Goal: Task Accomplishment & Management: Manage account settings

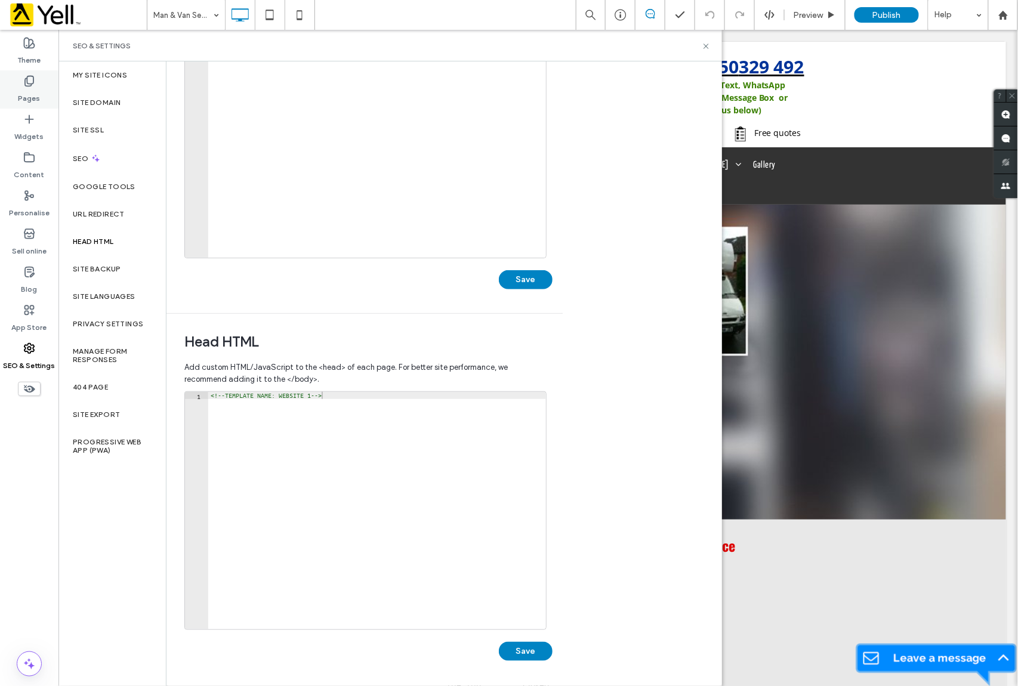
click at [32, 91] on label "Pages" at bounding box center [29, 95] width 22 height 17
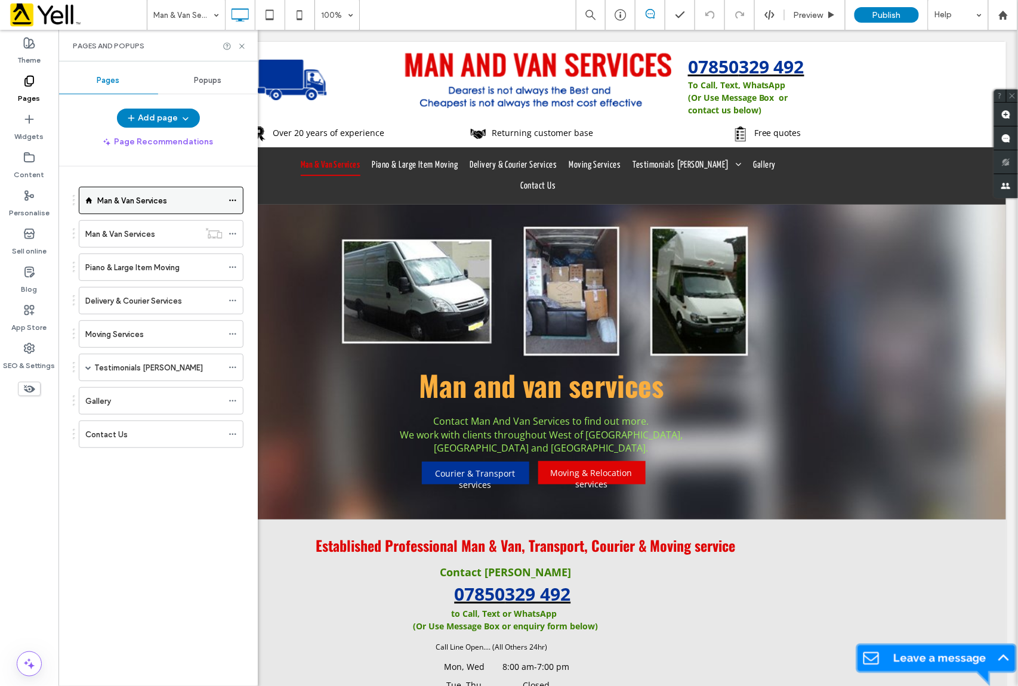
click at [229, 201] on icon at bounding box center [232, 200] width 8 height 8
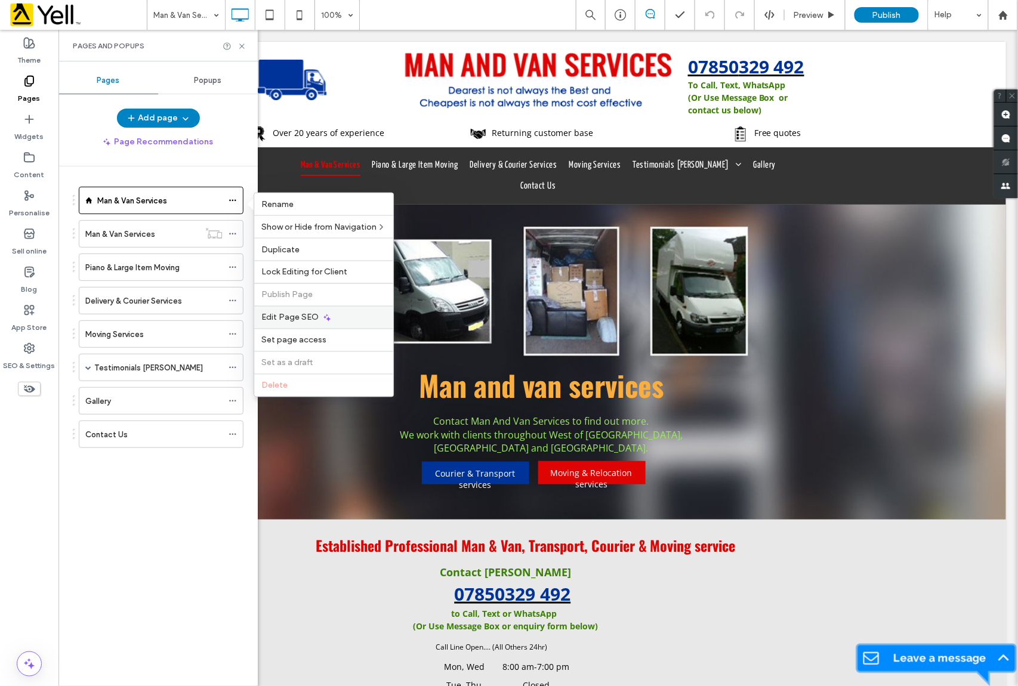
click at [296, 319] on span "Edit Page SEO" at bounding box center [289, 318] width 57 height 10
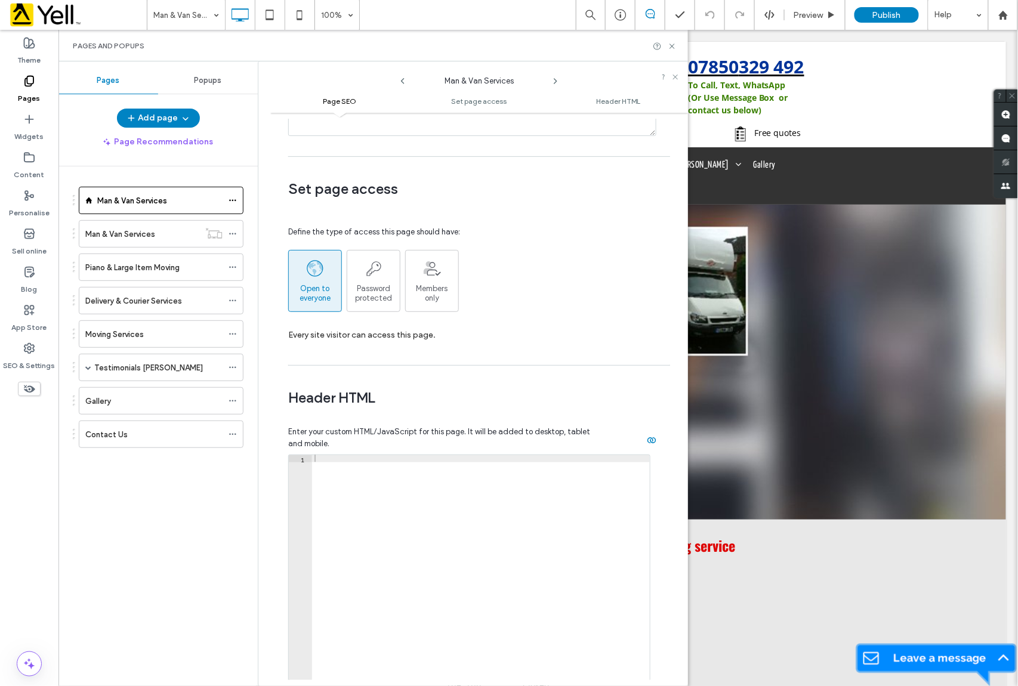
scroll to position [795, 0]
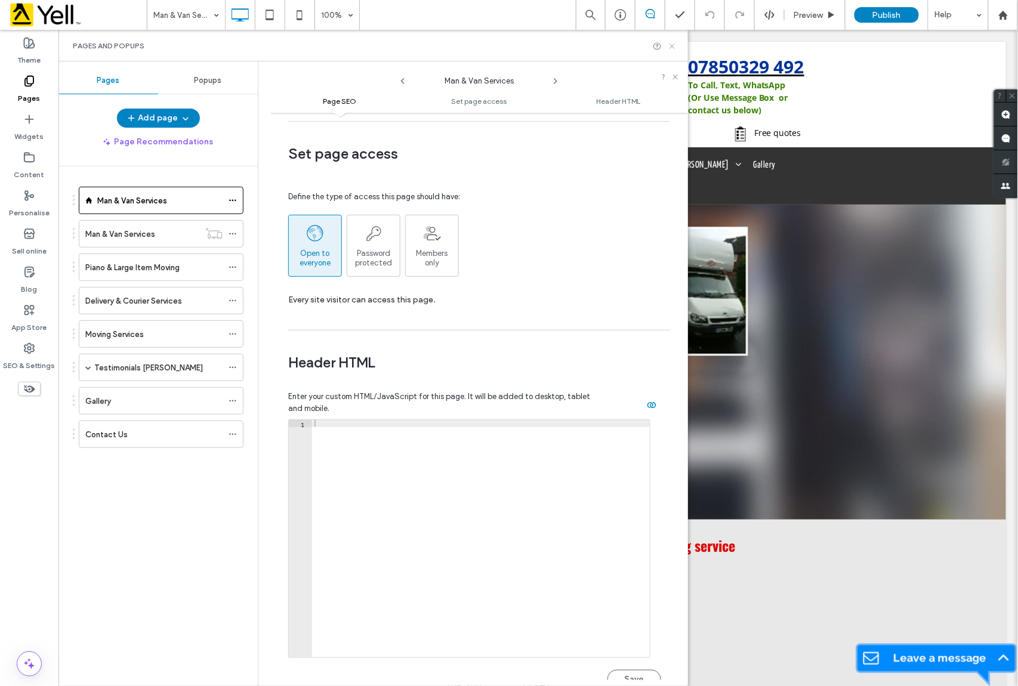
click at [674, 47] on icon at bounding box center [672, 46] width 9 height 9
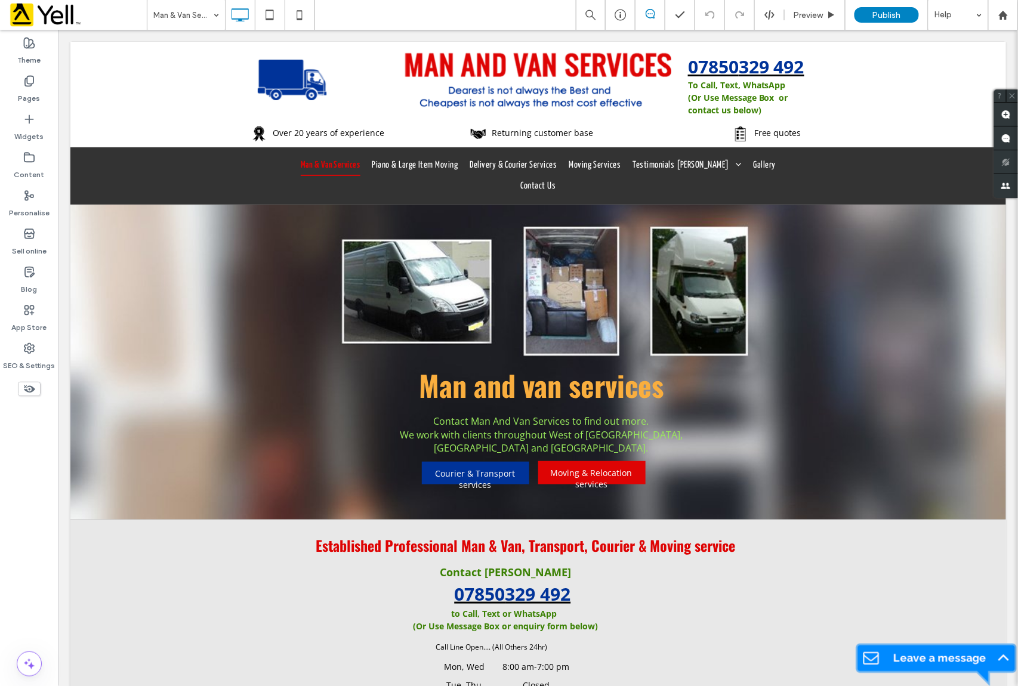
click at [888, 657] on img at bounding box center [936, 663] width 162 height 43
click at [881, 661] on img at bounding box center [936, 663] width 162 height 43
click at [20, 360] on label "SEO & Settings" at bounding box center [30, 362] width 52 height 17
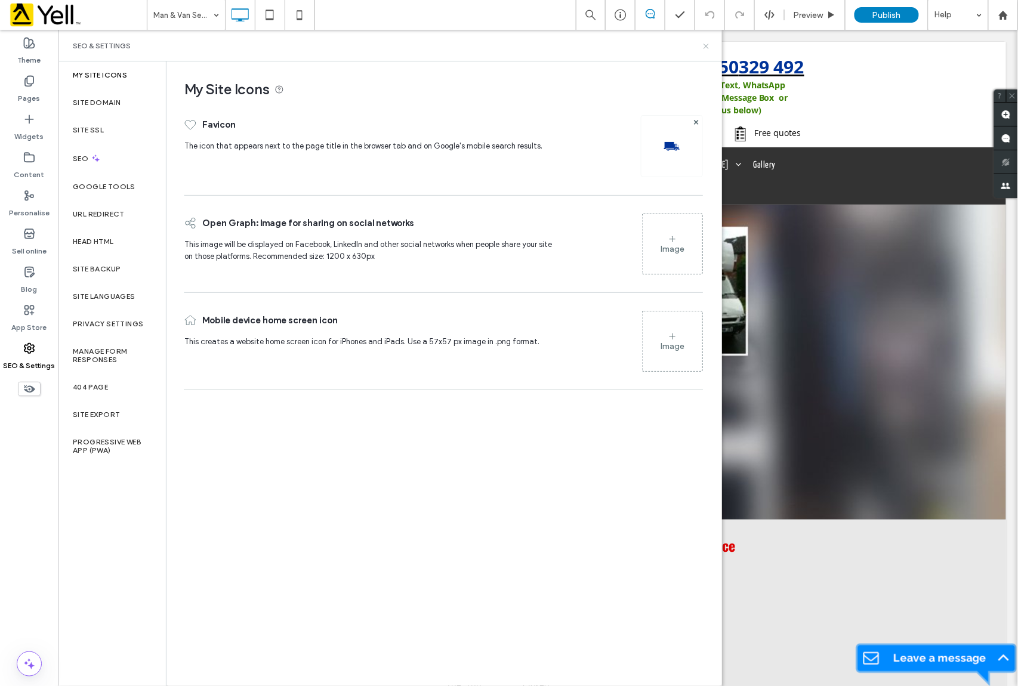
click at [705, 42] on icon at bounding box center [706, 46] width 9 height 9
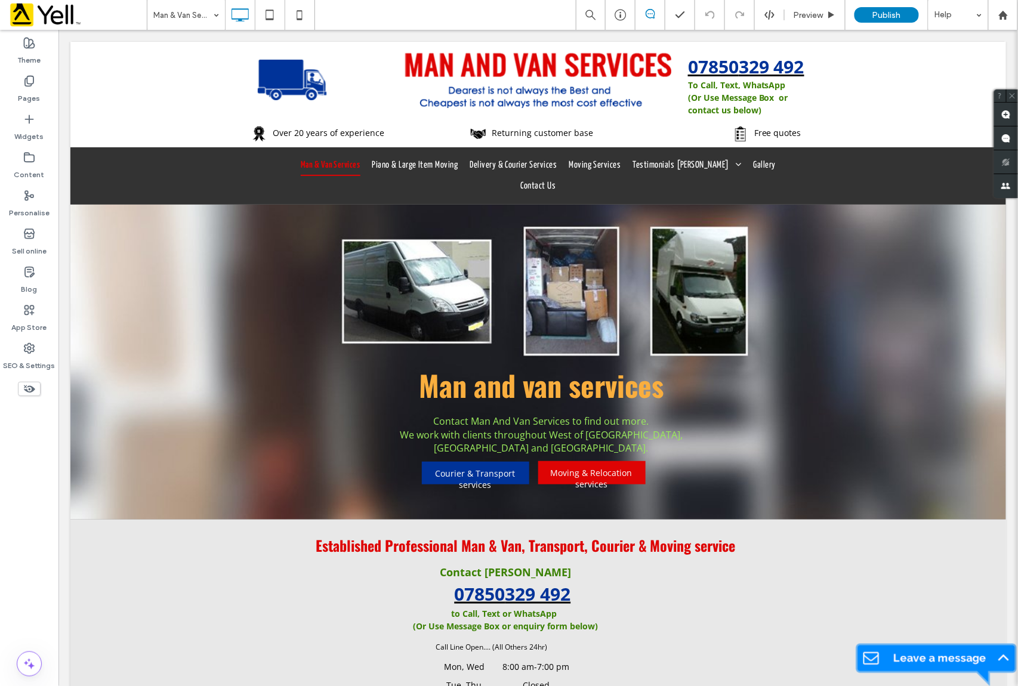
click at [27, 385] on icon at bounding box center [29, 388] width 13 height 13
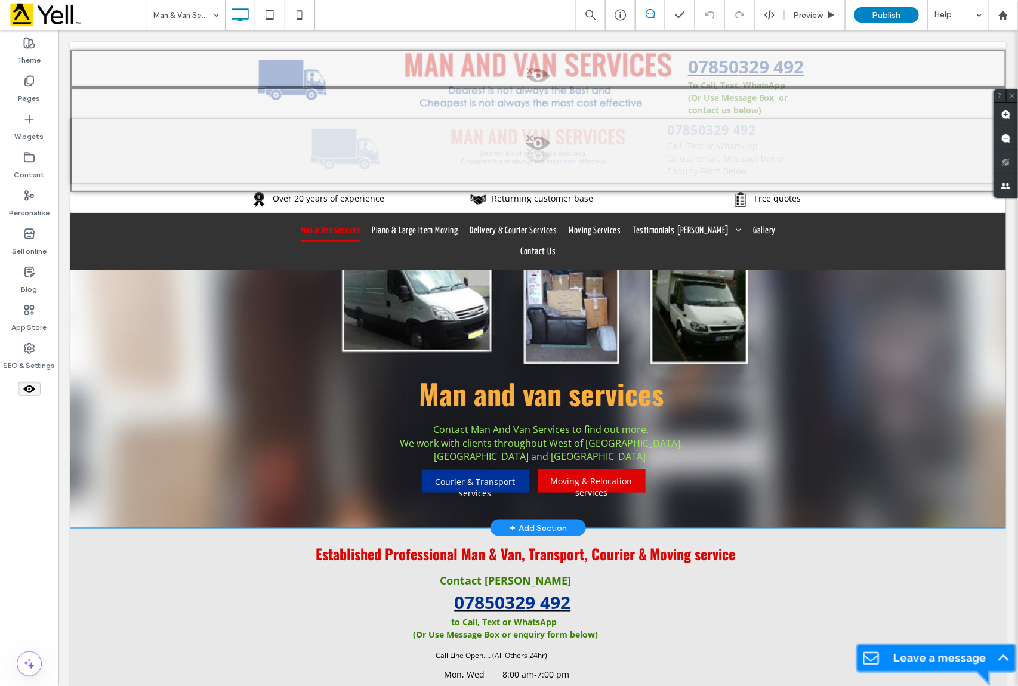
scroll to position [0, 0]
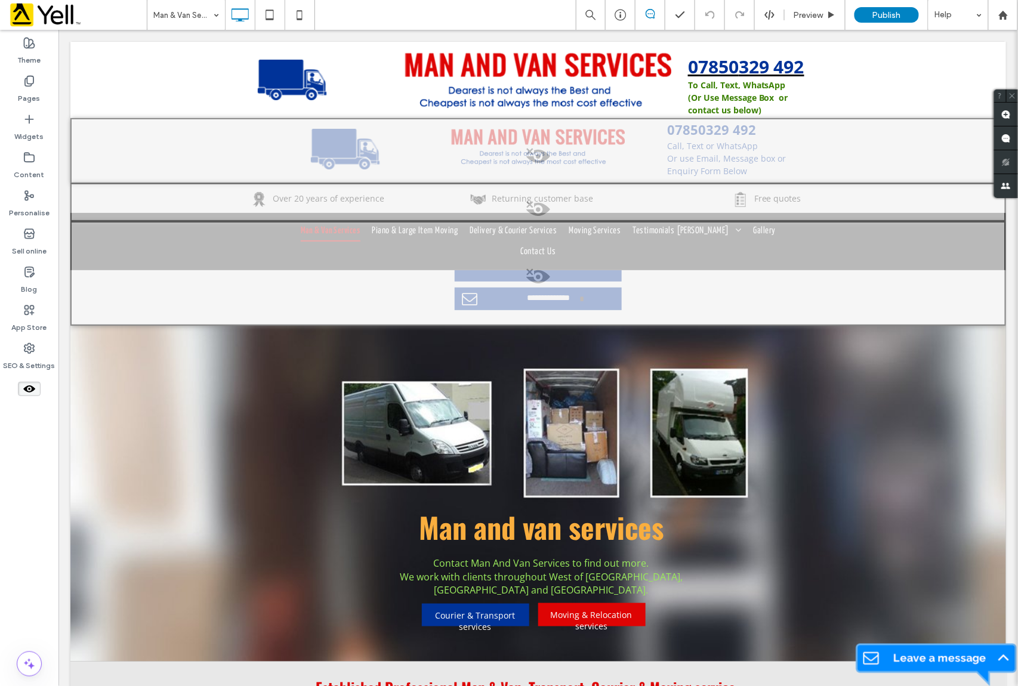
click at [29, 387] on use at bounding box center [29, 388] width 12 height 7
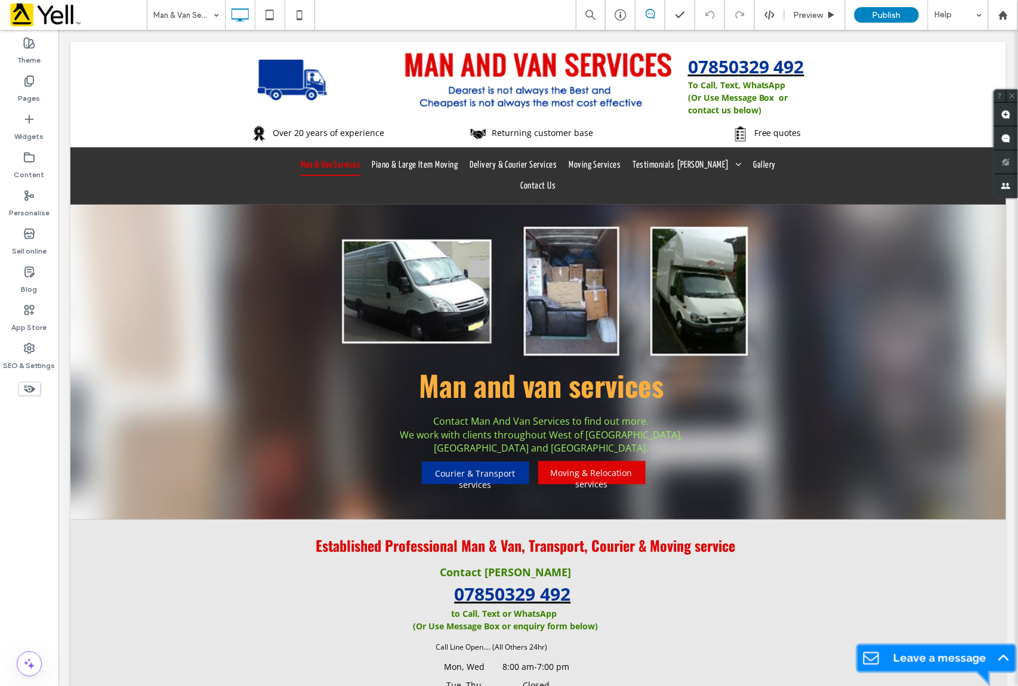
click at [866, 664] on img at bounding box center [936, 663] width 162 height 43
drag, startPoint x: 892, startPoint y: 659, endPoint x: 910, endPoint y: 558, distance: 102.4
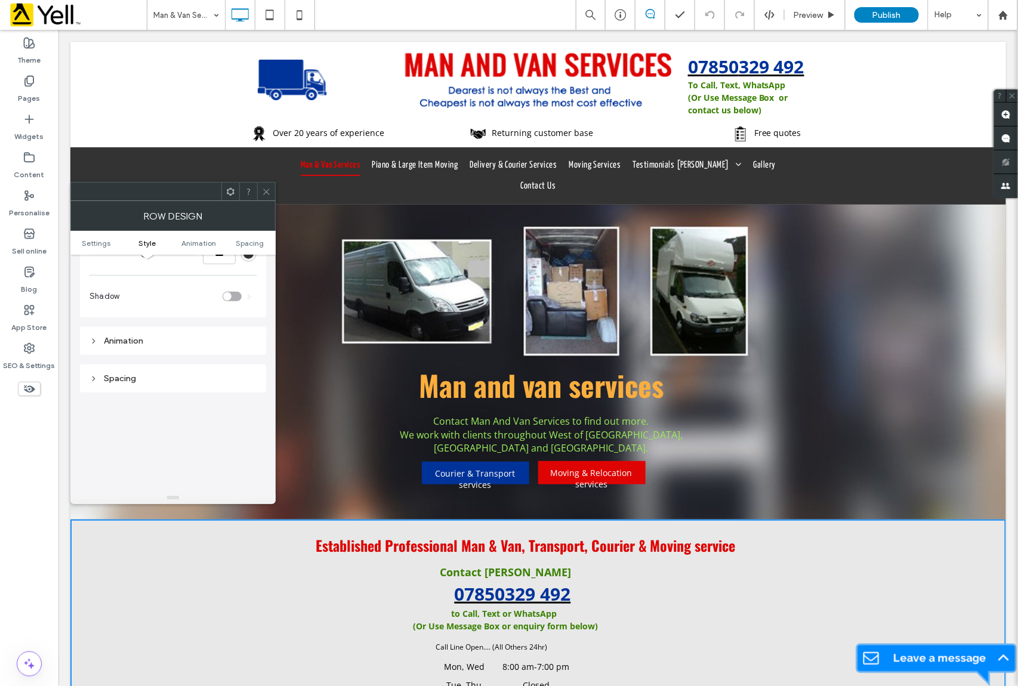
scroll to position [239, 0]
click at [230, 189] on use at bounding box center [231, 191] width 8 height 8
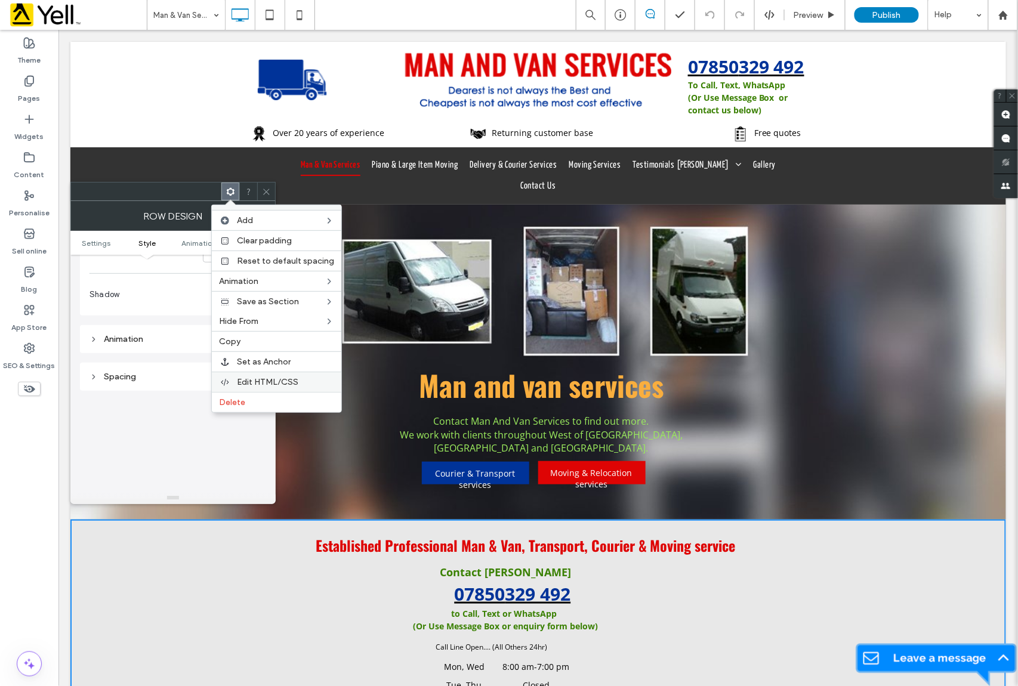
click at [245, 383] on span "Edit HTML/CSS" at bounding box center [267, 382] width 61 height 10
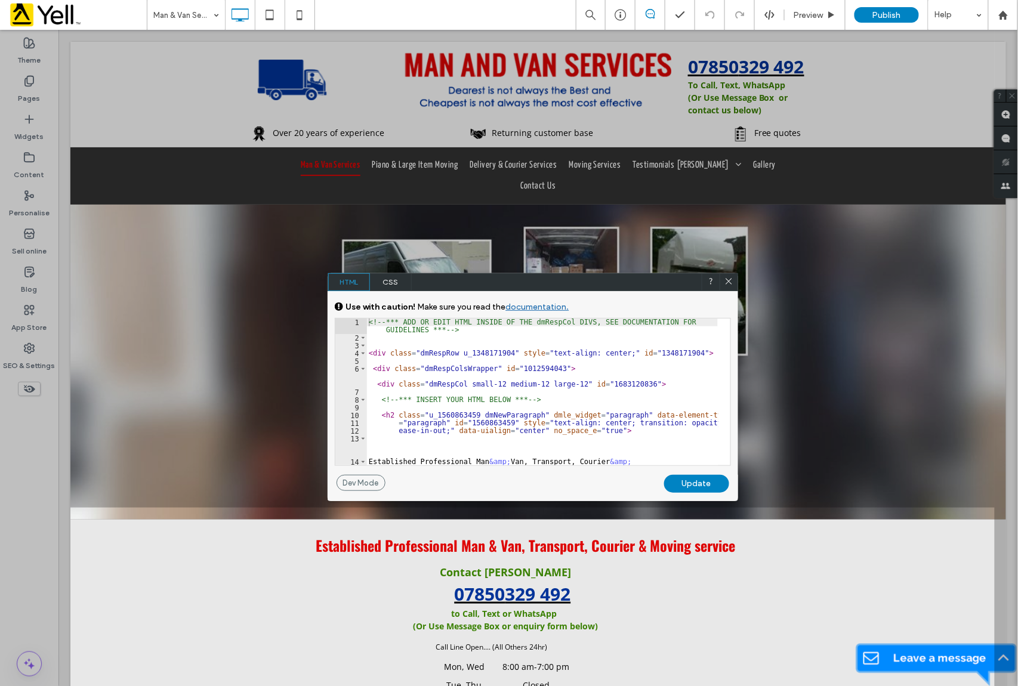
click at [724, 278] on icon at bounding box center [728, 281] width 9 height 9
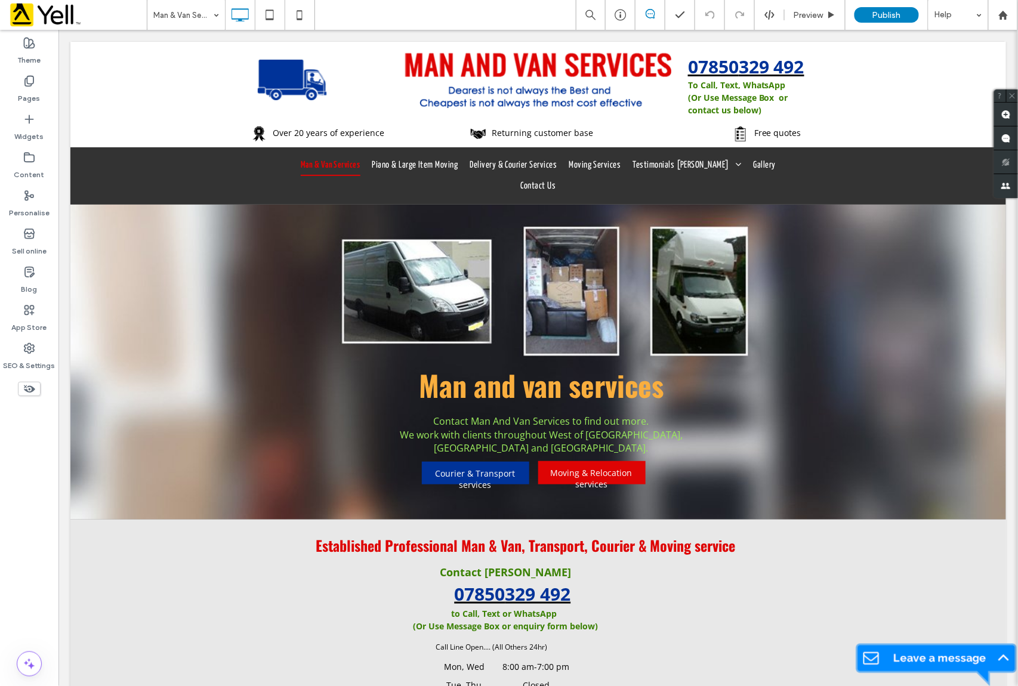
click at [898, 659] on img at bounding box center [936, 663] width 162 height 43
click at [19, 359] on label "SEO & Settings" at bounding box center [30, 362] width 52 height 17
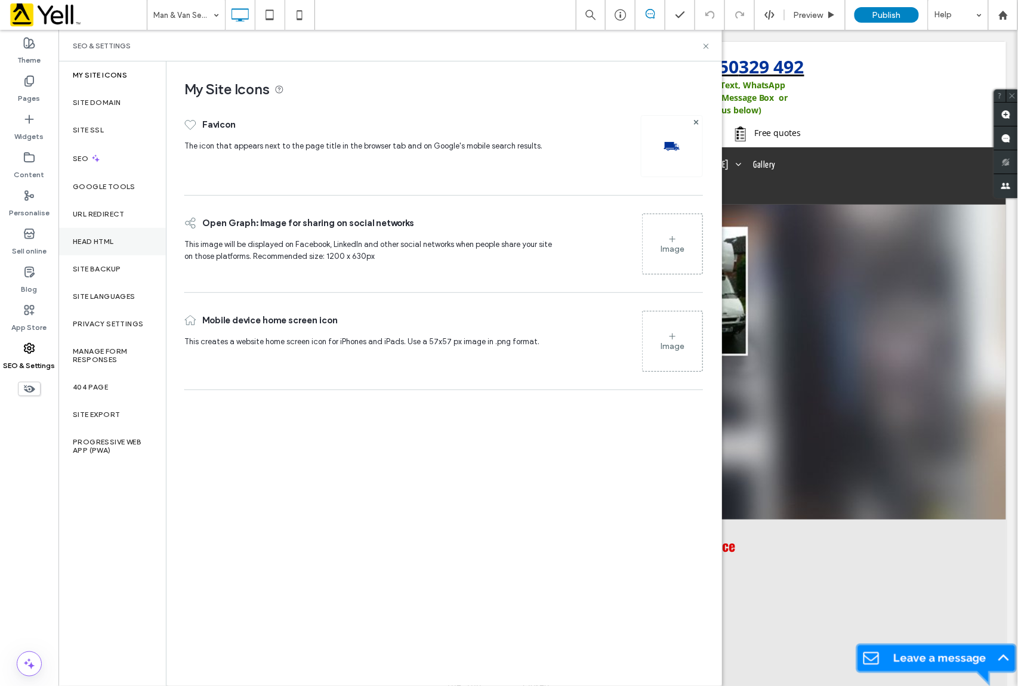
click at [86, 242] on label "Head HTML" at bounding box center [93, 241] width 41 height 8
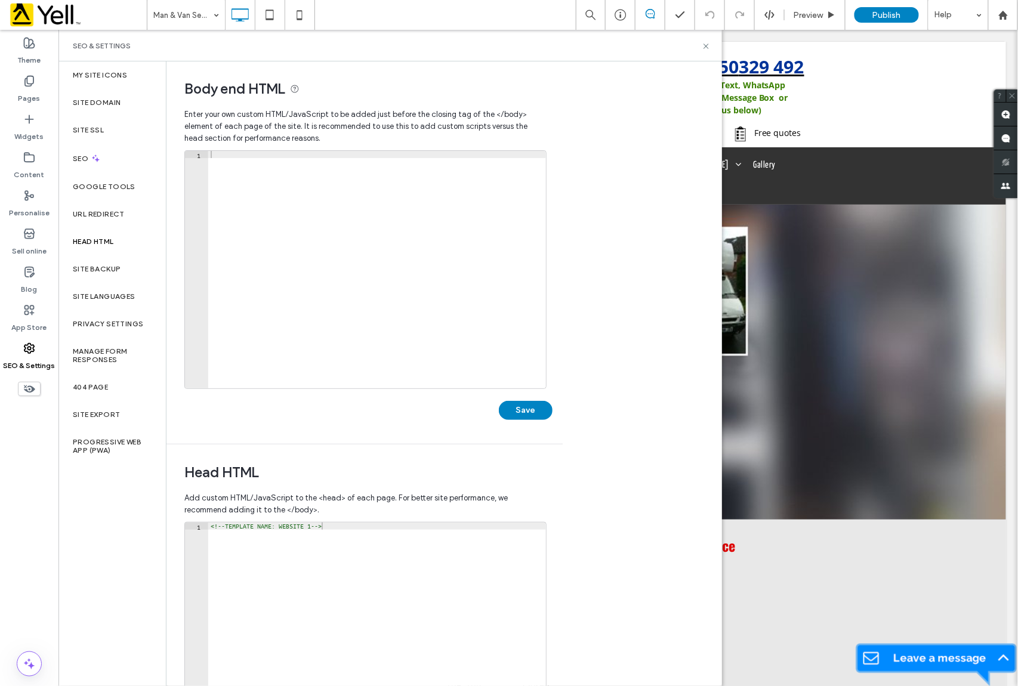
scroll to position [0, 0]
click at [97, 265] on label "Site backup" at bounding box center [97, 269] width 48 height 8
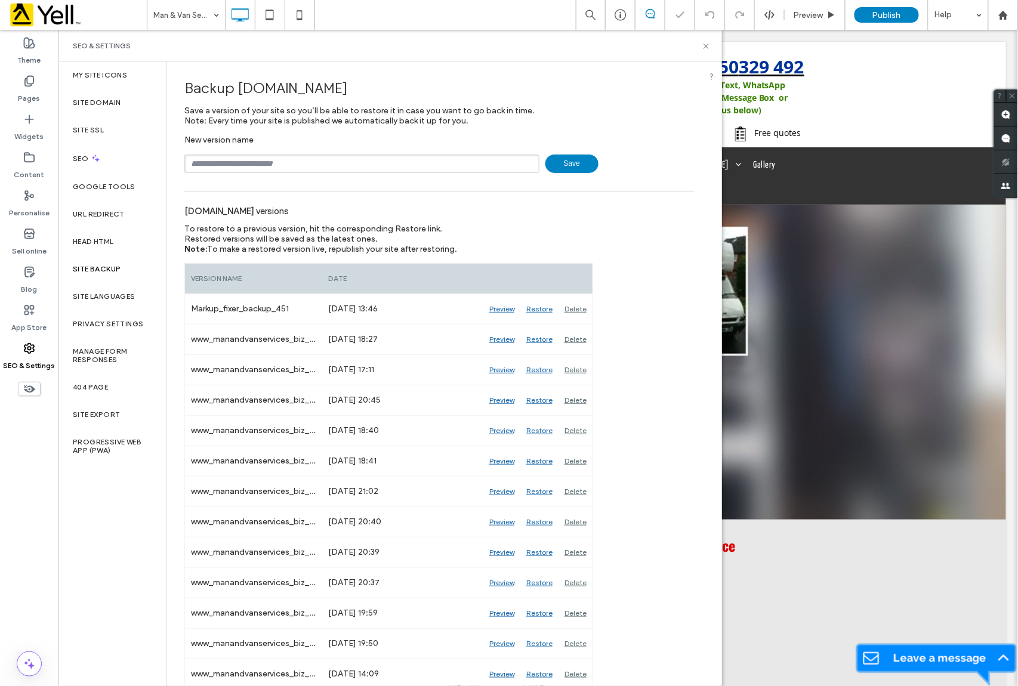
click at [702, 41] on div "SEO & Settings" at bounding box center [390, 46] width 635 height 10
drag, startPoint x: 705, startPoint y: 48, endPoint x: 756, endPoint y: 493, distance: 448.6
click at [705, 48] on icon at bounding box center [706, 46] width 9 height 9
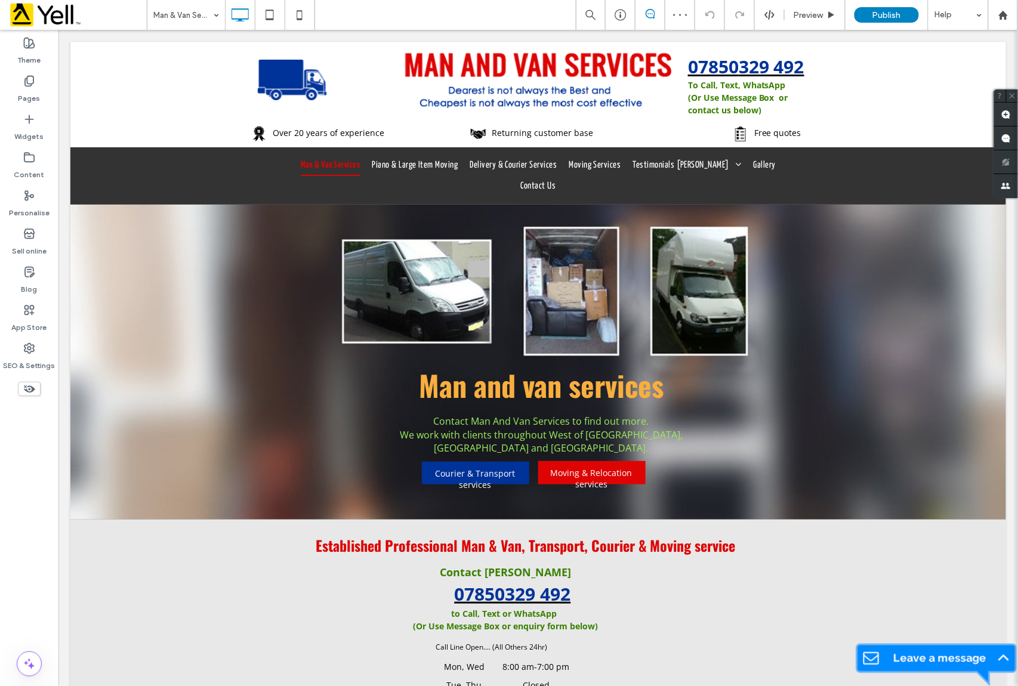
click at [864, 663] on img at bounding box center [936, 663] width 162 height 43
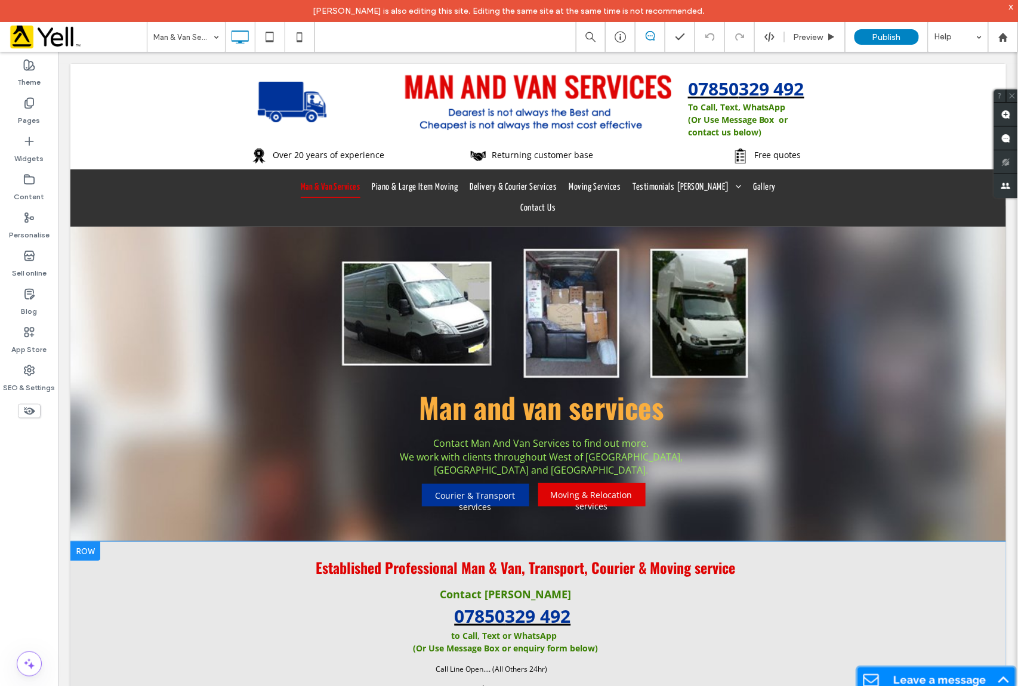
drag, startPoint x: 867, startPoint y: 678, endPoint x: 890, endPoint y: 628, distance: 54.7
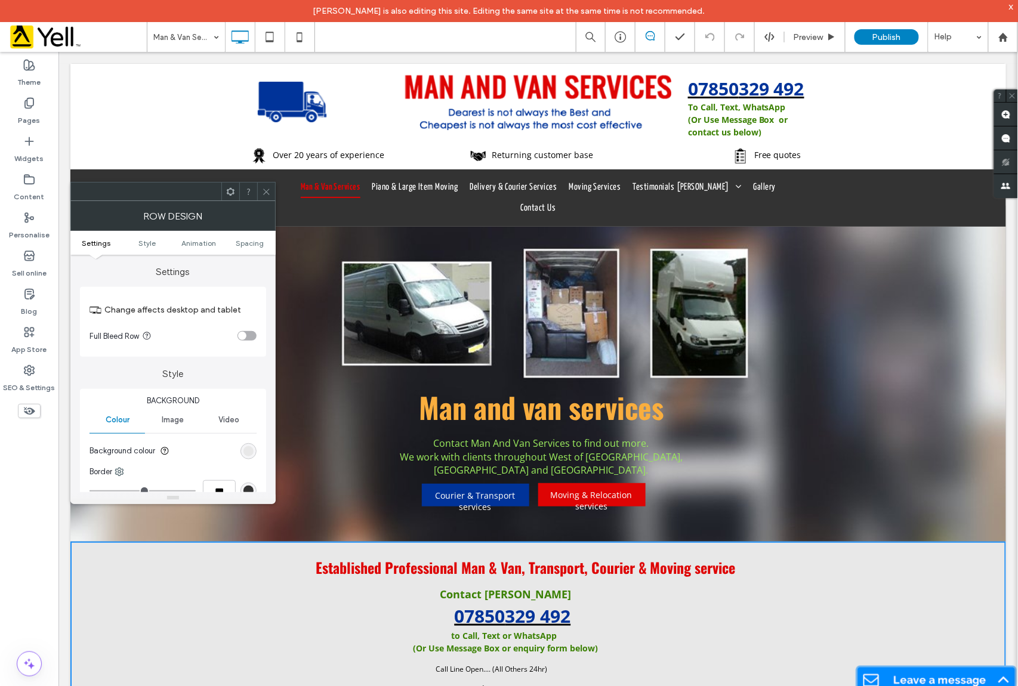
click at [937, 678] on img at bounding box center [936, 686] width 162 height 43
click at [229, 196] on span at bounding box center [230, 192] width 9 height 18
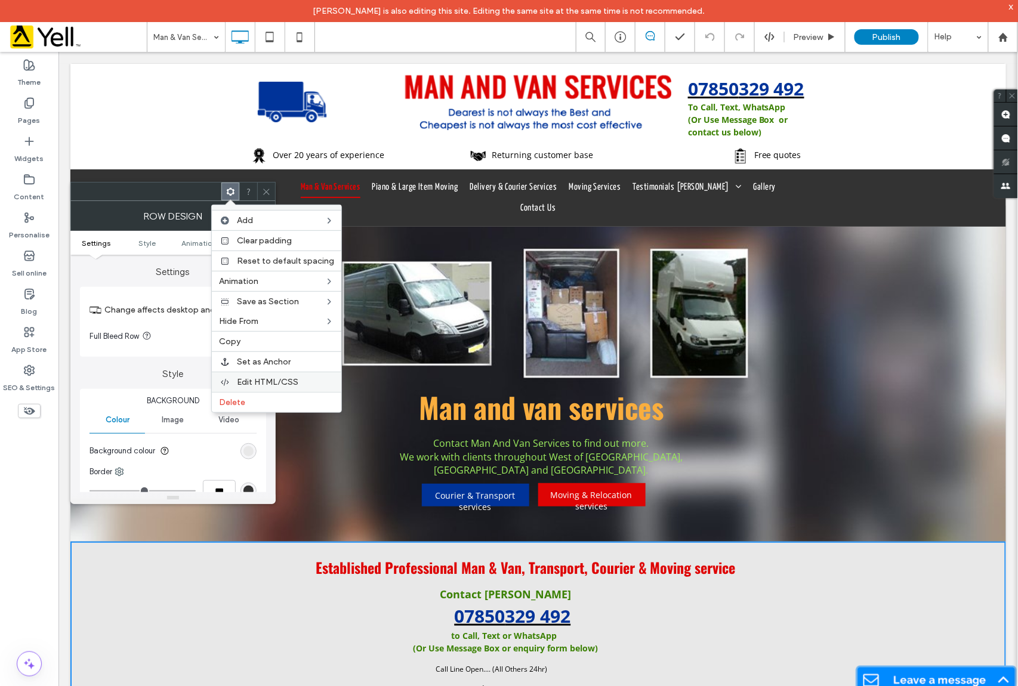
click at [277, 382] on span "Edit HTML/CSS" at bounding box center [267, 382] width 61 height 10
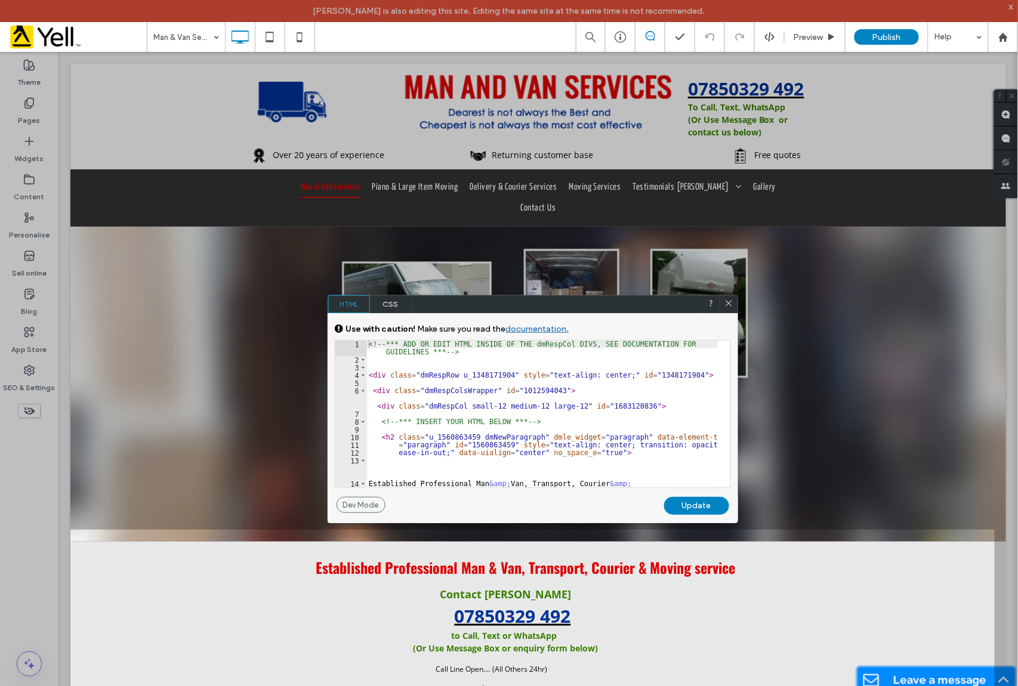
click at [729, 304] on use at bounding box center [728, 303] width 6 height 6
